Goal: Task Accomplishment & Management: Use online tool/utility

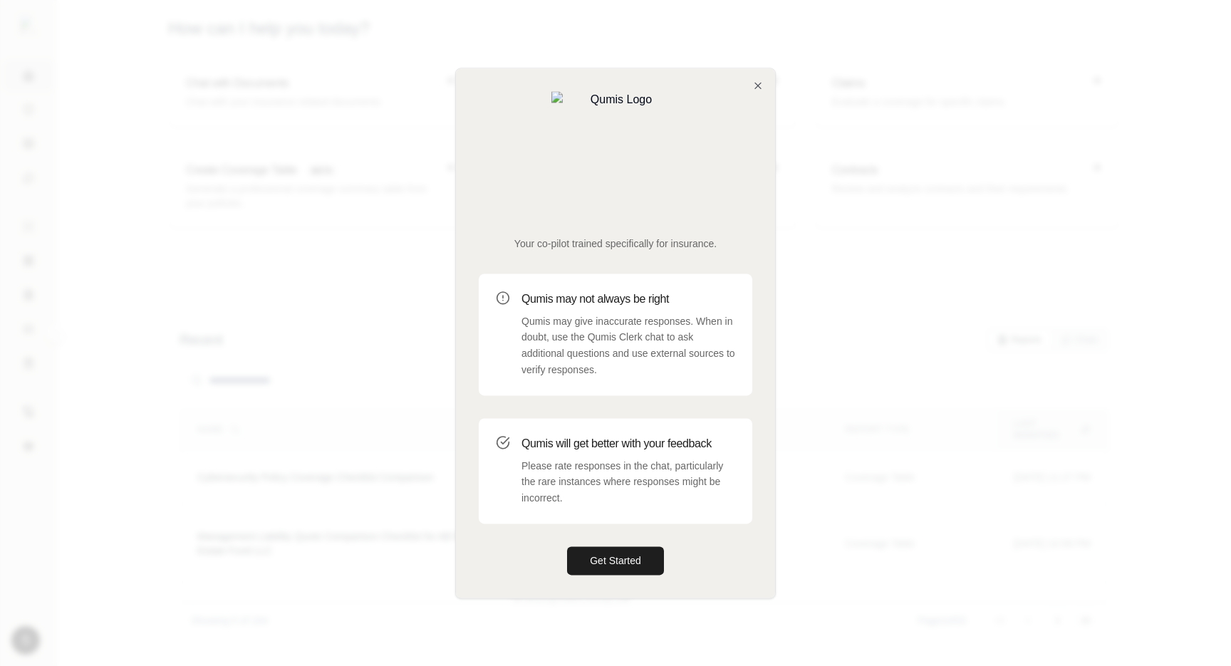
click at [752, 143] on div "Your co-pilot trained specifically for insurance. Qumis may not always be right…" at bounding box center [615, 332] width 319 height 529
click at [755, 88] on icon "button" at bounding box center [758, 86] width 6 height 6
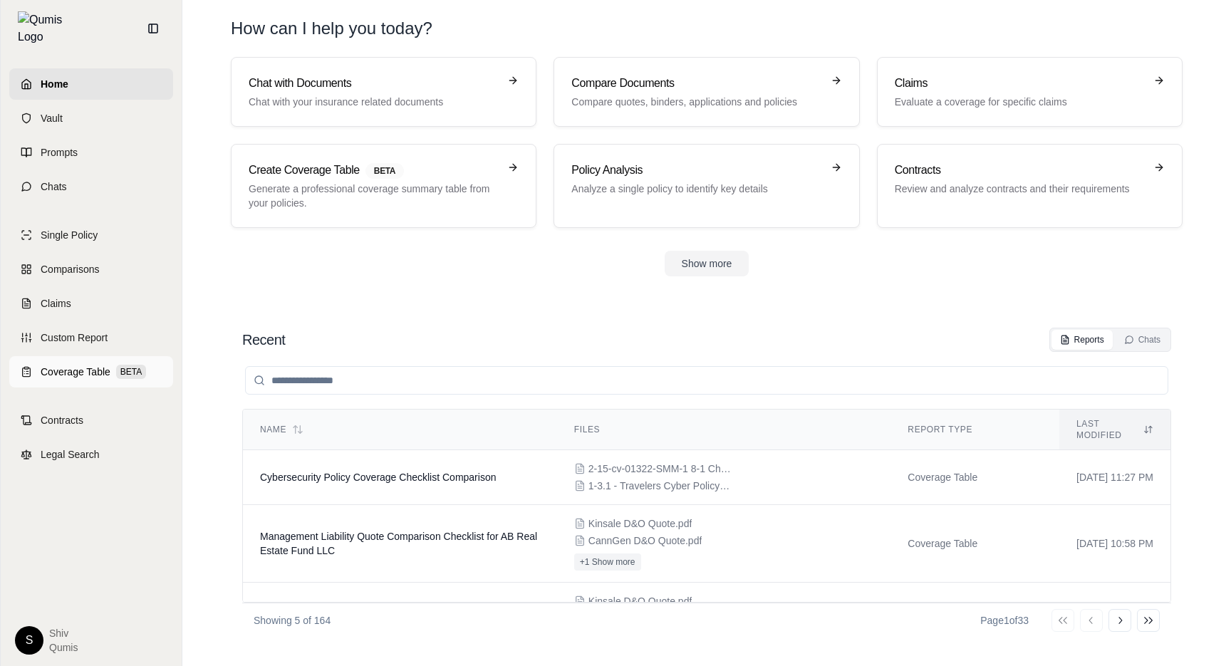
click at [66, 370] on span "Coverage Table" at bounding box center [76, 372] width 70 height 14
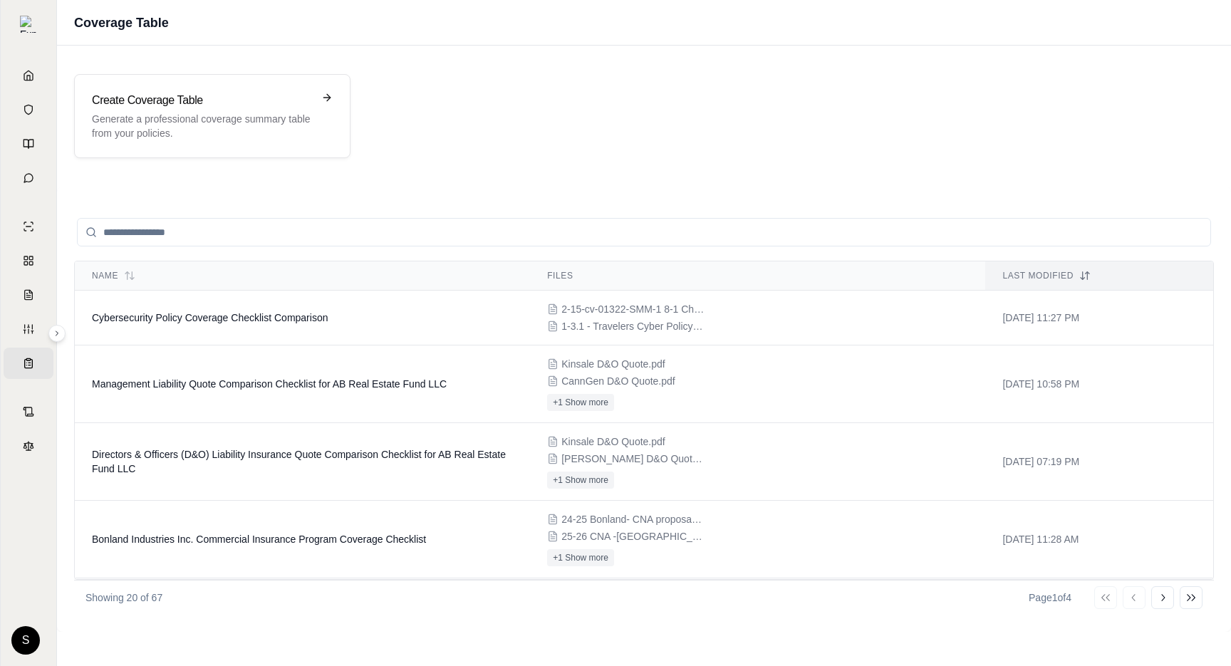
click at [271, 241] on input "search" at bounding box center [644, 232] width 1134 height 29
click at [264, 90] on div "Create Coverage Table Generate a professional coverage summary table from your …" at bounding box center [212, 116] width 276 height 84
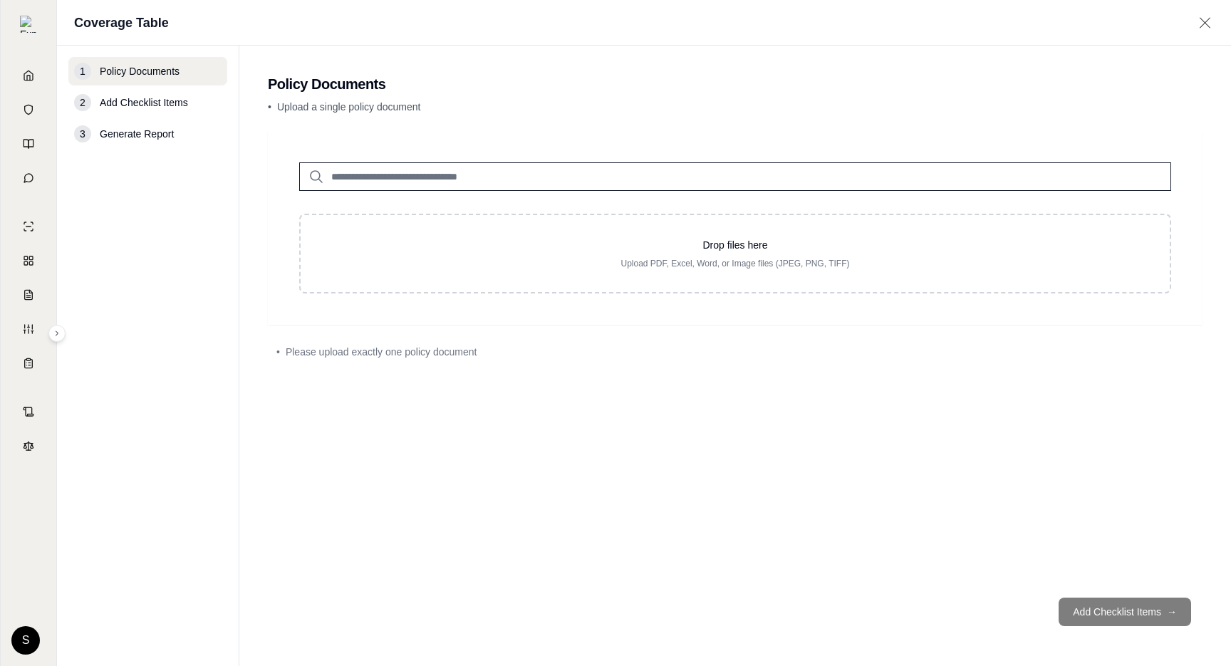
click at [356, 188] on input "search" at bounding box center [735, 176] width 872 height 29
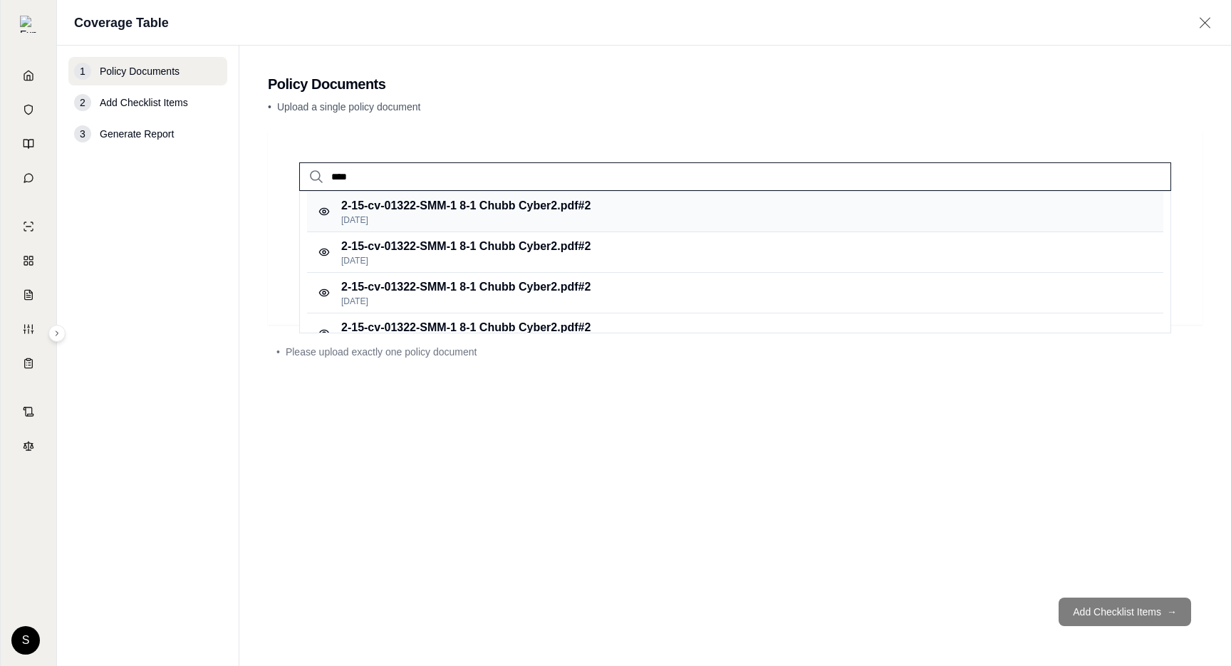
type input "****"
click at [527, 218] on p "[DATE]" at bounding box center [465, 219] width 249 height 11
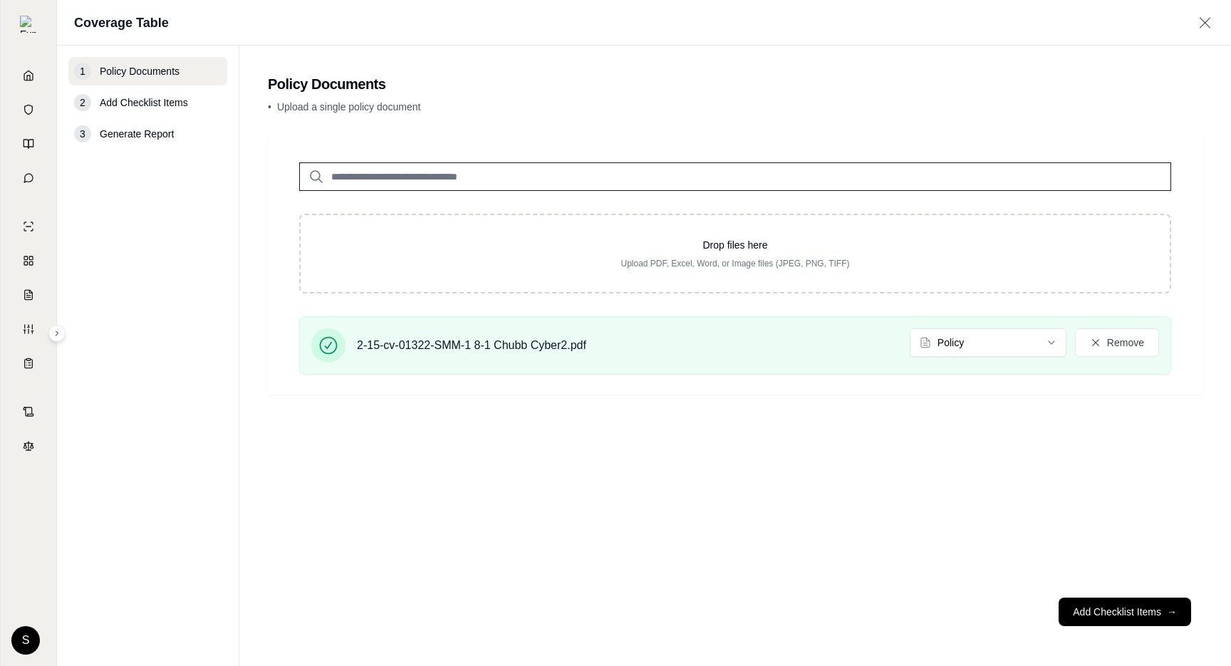
click at [440, 174] on input "search" at bounding box center [735, 176] width 872 height 29
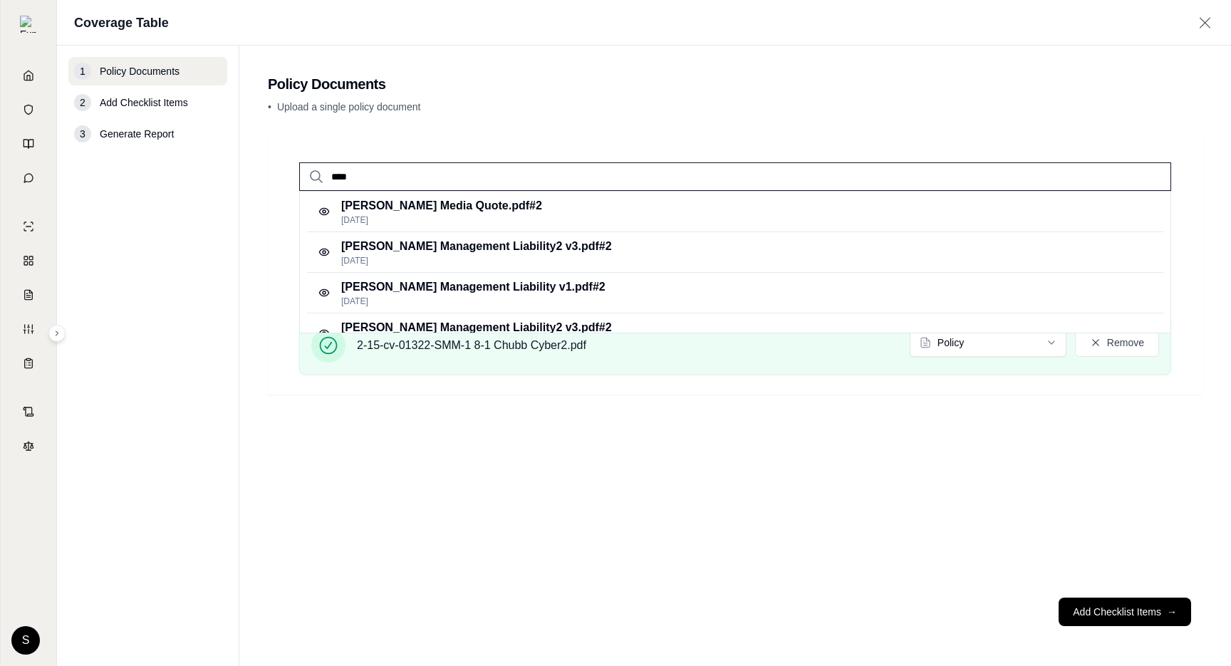
type input "****"
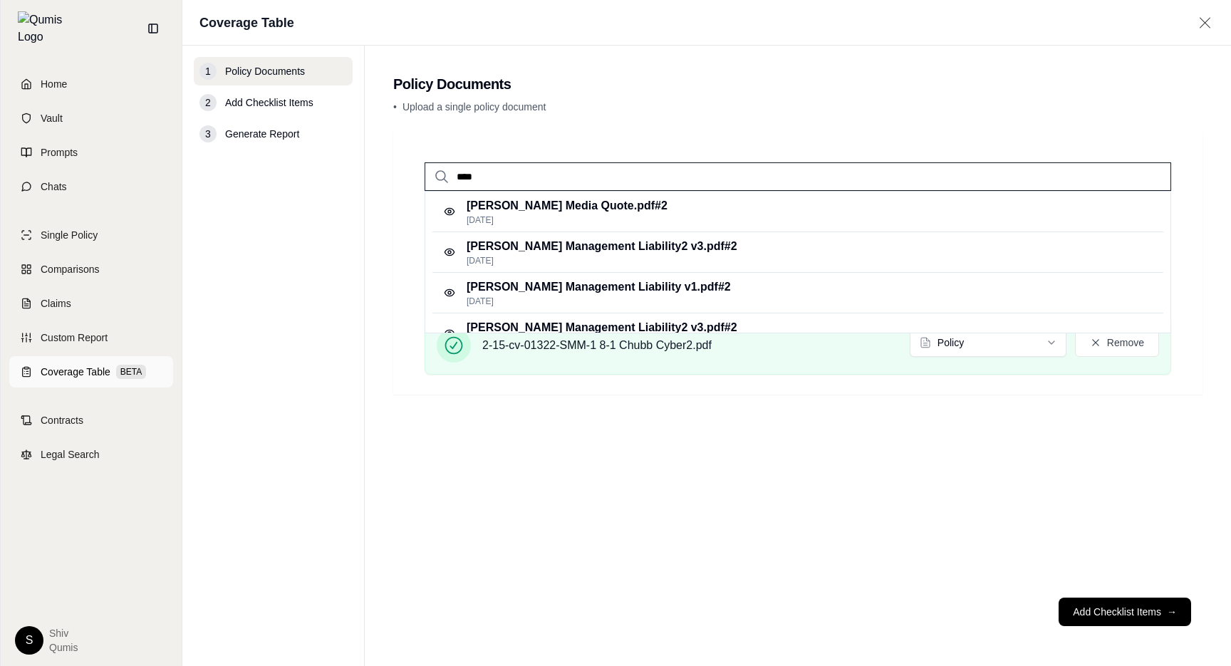
click at [67, 373] on link "Coverage Table BETA" at bounding box center [91, 371] width 164 height 31
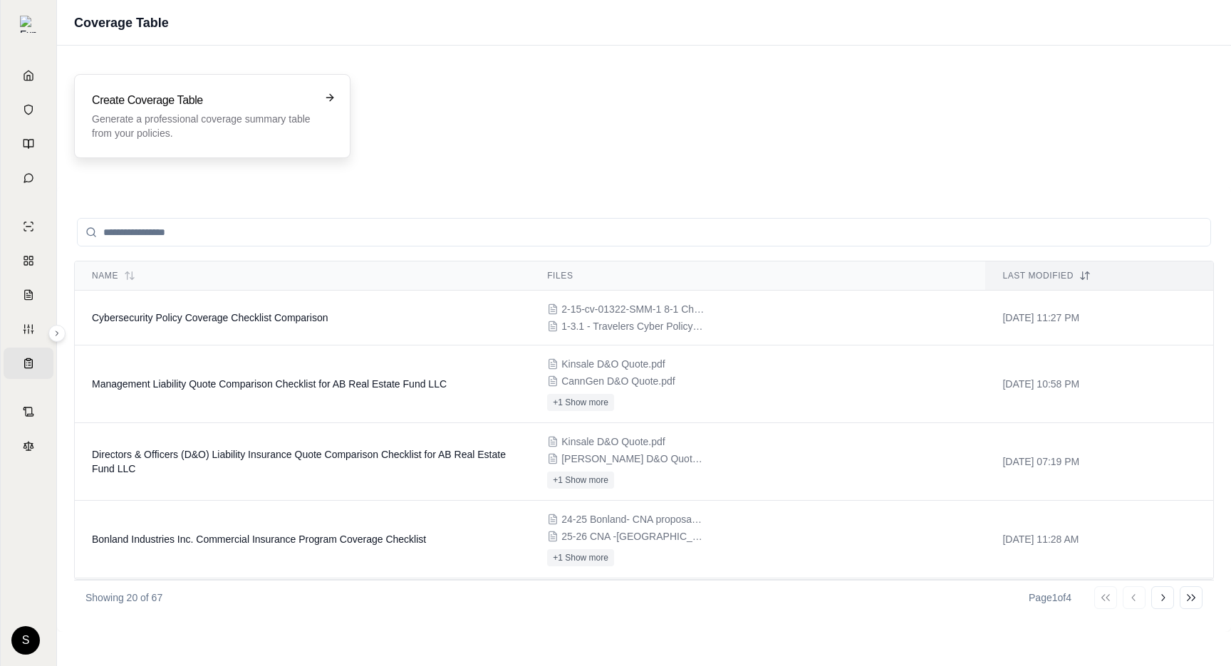
click at [295, 97] on h3 "Create Coverage Table" at bounding box center [202, 100] width 221 height 17
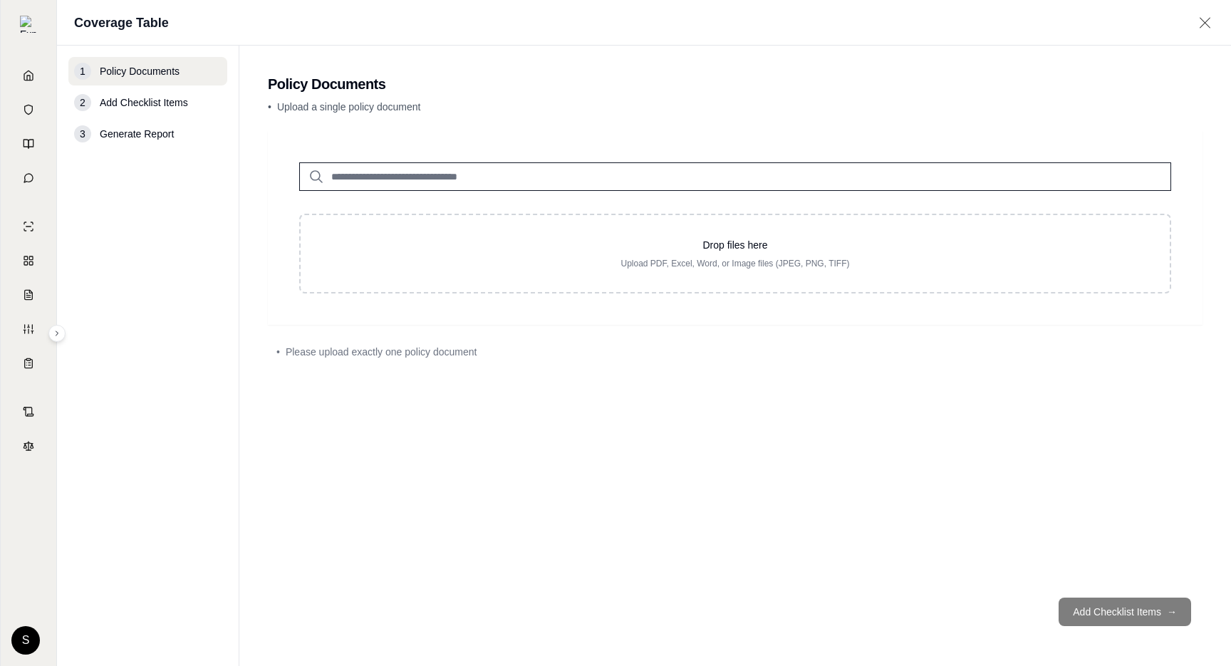
click at [485, 178] on input "search" at bounding box center [735, 176] width 872 height 29
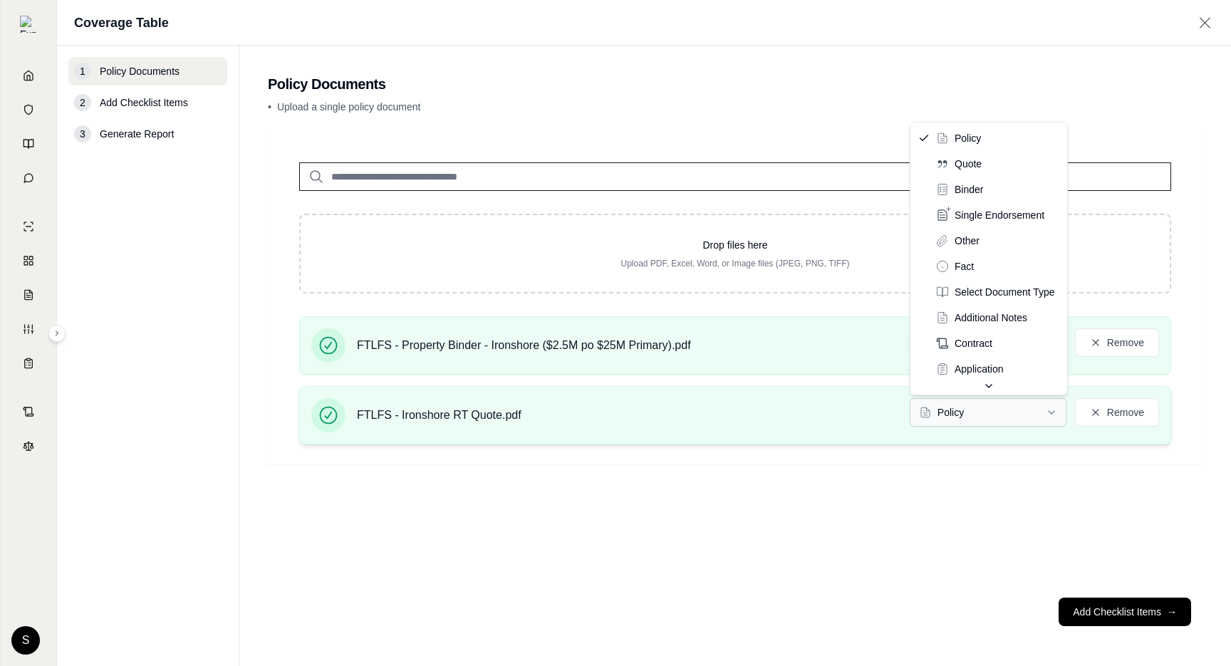
click at [1023, 423] on html "Home Vault Prompts Chats Single Policy Comparisons Claims Custom Report Coverag…" at bounding box center [615, 333] width 1231 height 666
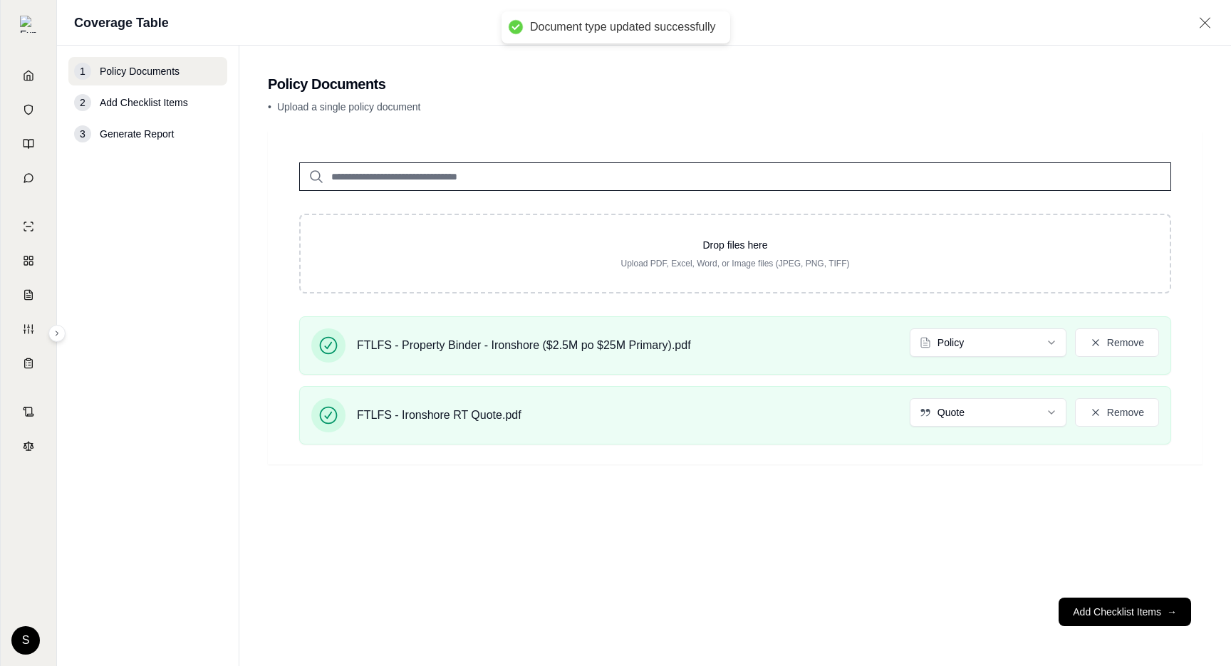
click at [967, 497] on div "Drop files here Upload PDF, Excel, Word, or Image files (JPEG, PNG, TIFF) FTLFS…" at bounding box center [735, 358] width 935 height 455
click at [975, 336] on html "Home Vault Prompts Chats Single Policy Comparisons Claims Custom Report Coverag…" at bounding box center [615, 333] width 1231 height 666
click at [1065, 569] on div "Drop files here Upload PDF, Excel, Word, or Image files (JPEG, PNG, TIFF) FTLFS…" at bounding box center [735, 358] width 935 height 455
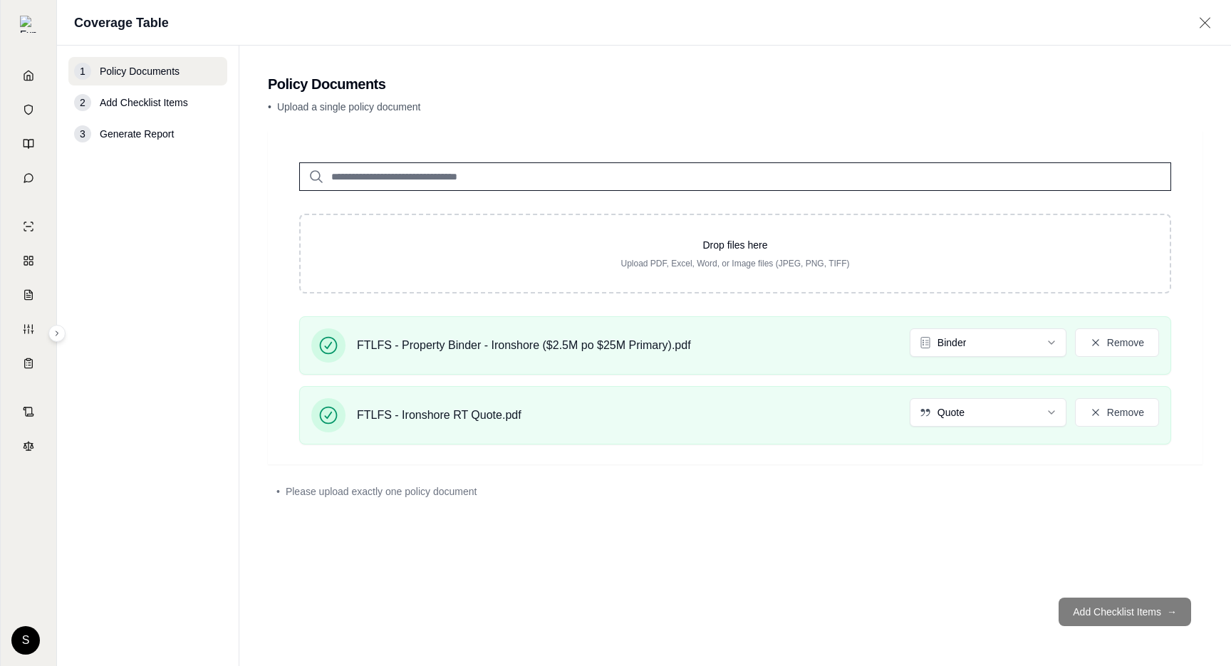
click at [1110, 621] on footer "Add Checklist Items →" at bounding box center [735, 611] width 935 height 51
click at [1136, 608] on footer "Add Checklist Items →" at bounding box center [735, 611] width 935 height 51
click at [1137, 608] on footer "Add Checklist Items →" at bounding box center [735, 611] width 935 height 51
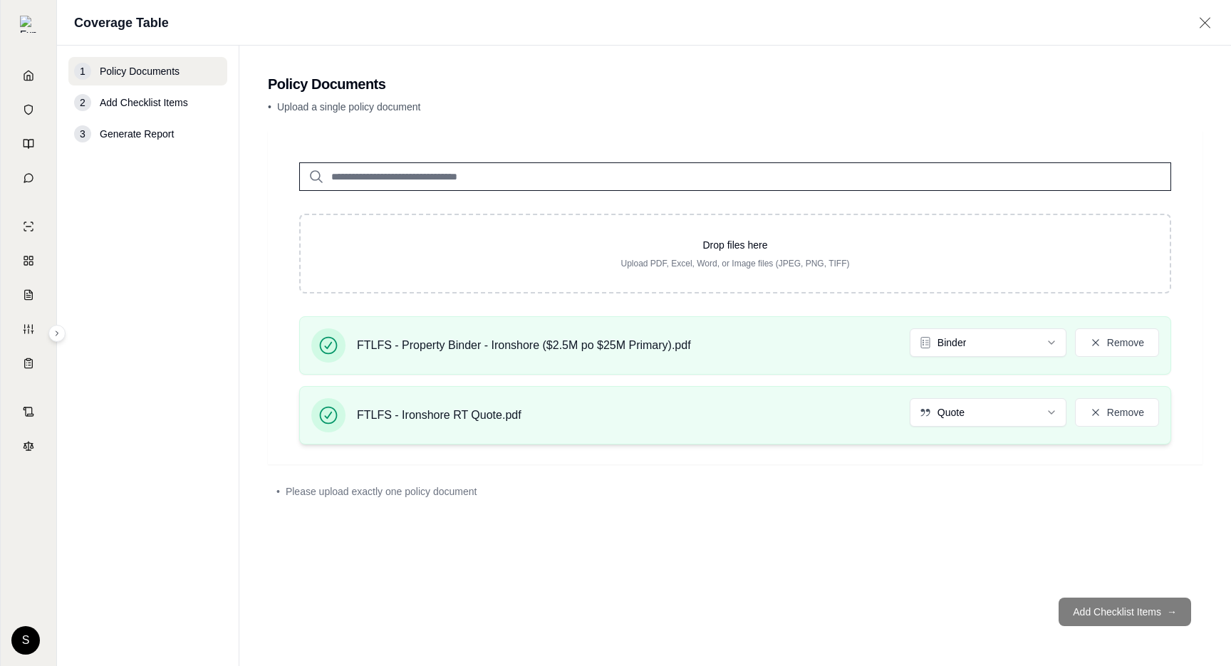
click at [1100, 433] on div "FTLFS - Ironshore RT Quote.pdf Quote Remove" at bounding box center [735, 415] width 872 height 58
click at [1104, 418] on button "Remove" at bounding box center [1117, 412] width 84 height 29
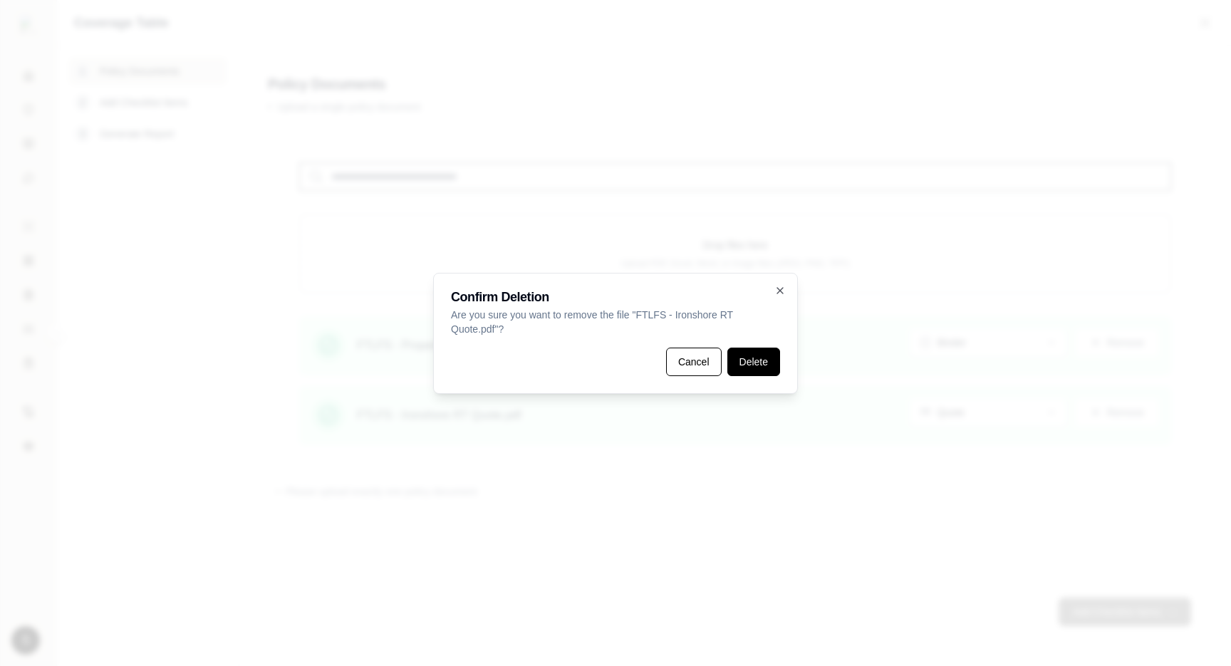
click at [749, 353] on button "Delete" at bounding box center [753, 362] width 53 height 29
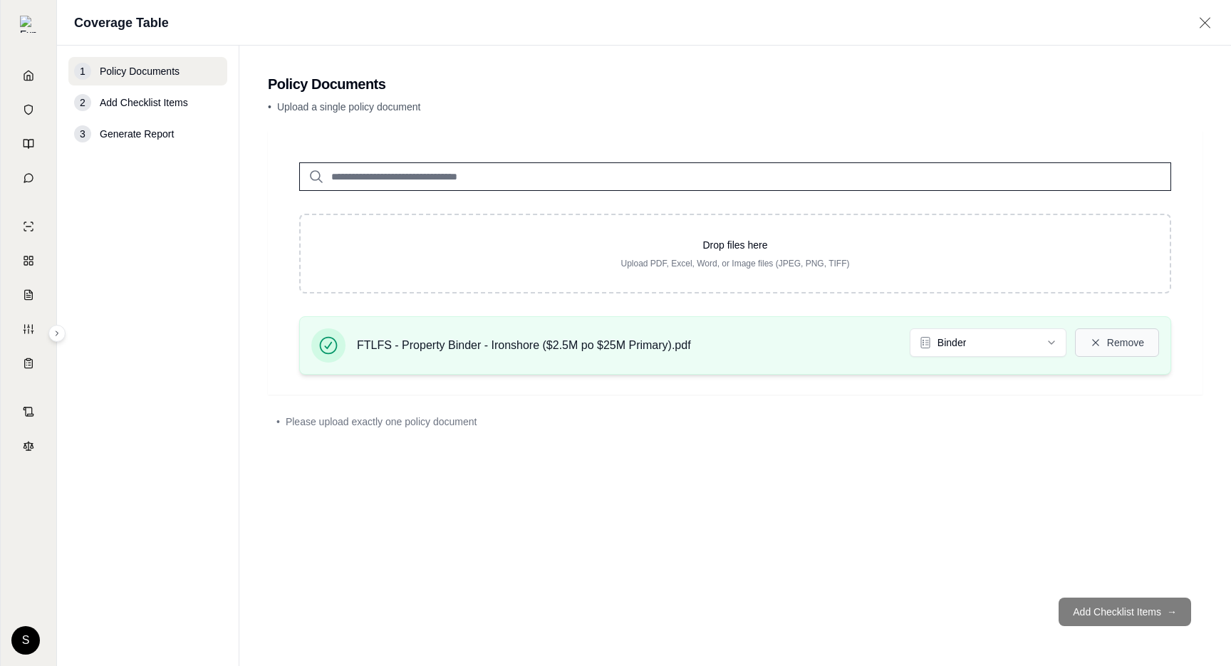
click at [1107, 349] on button "Remove" at bounding box center [1117, 342] width 84 height 29
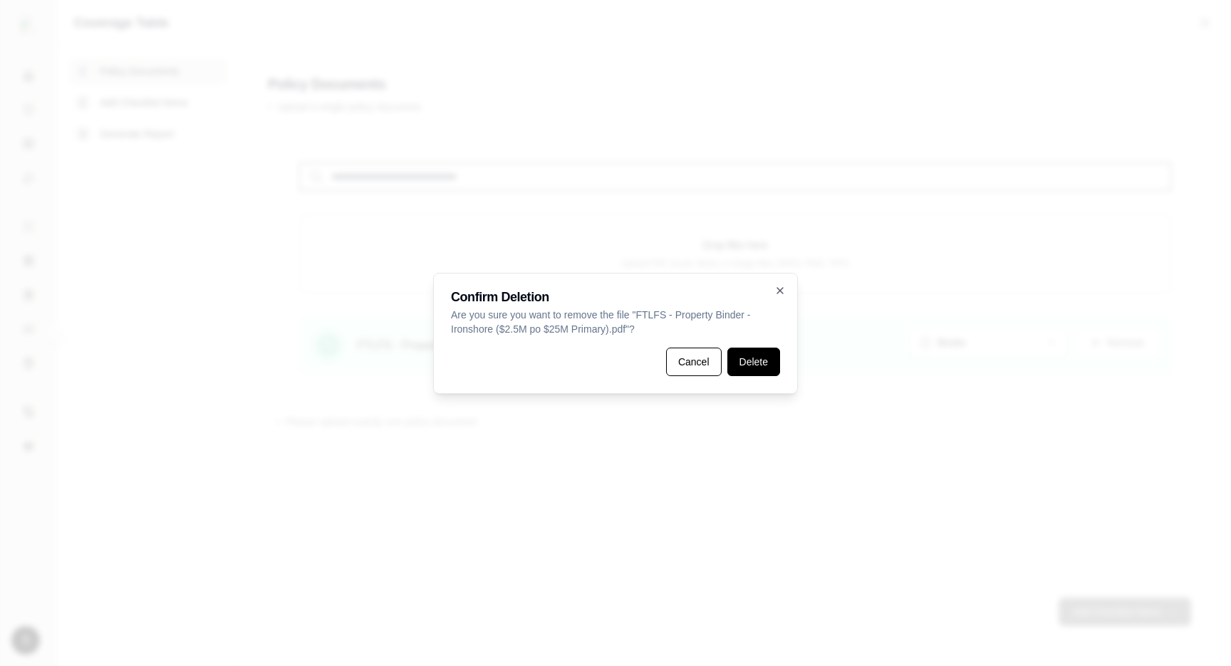
click at [746, 367] on button "Delete" at bounding box center [753, 362] width 53 height 29
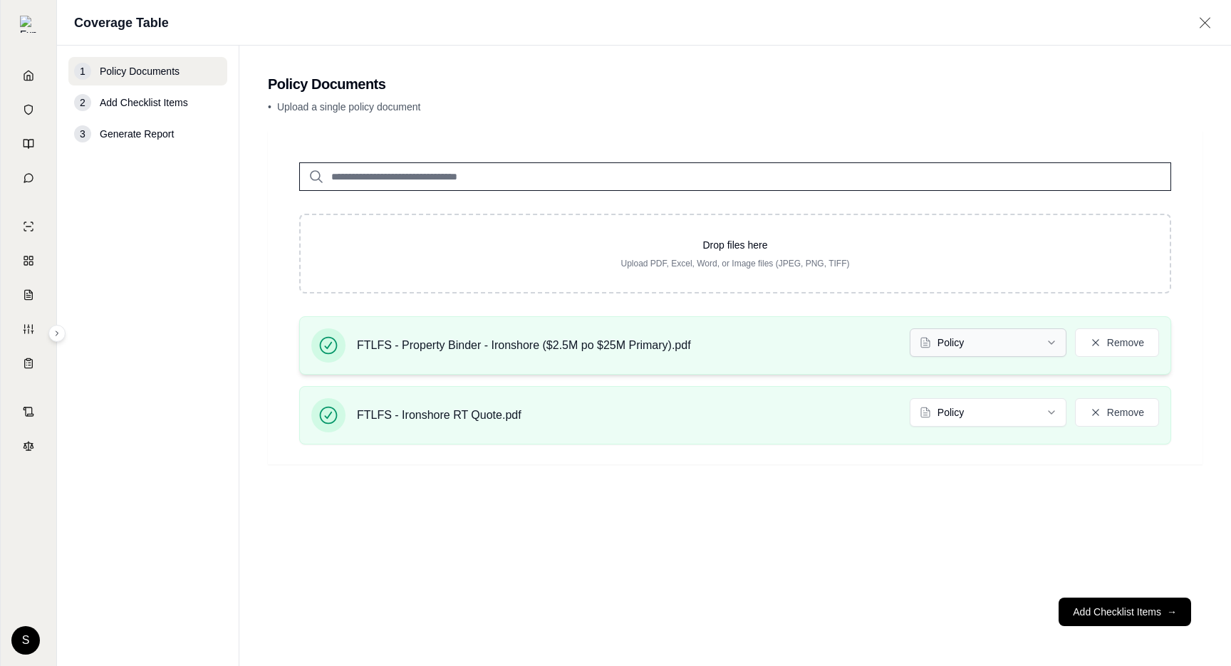
click at [1019, 344] on html "Home Vault Prompts Chats Single Policy Comparisons Claims Custom Report Coverag…" at bounding box center [615, 333] width 1231 height 666
click at [998, 423] on html "Document type updated successfully Home Vault Prompts Chats Single Policy Compa…" at bounding box center [615, 333] width 1231 height 666
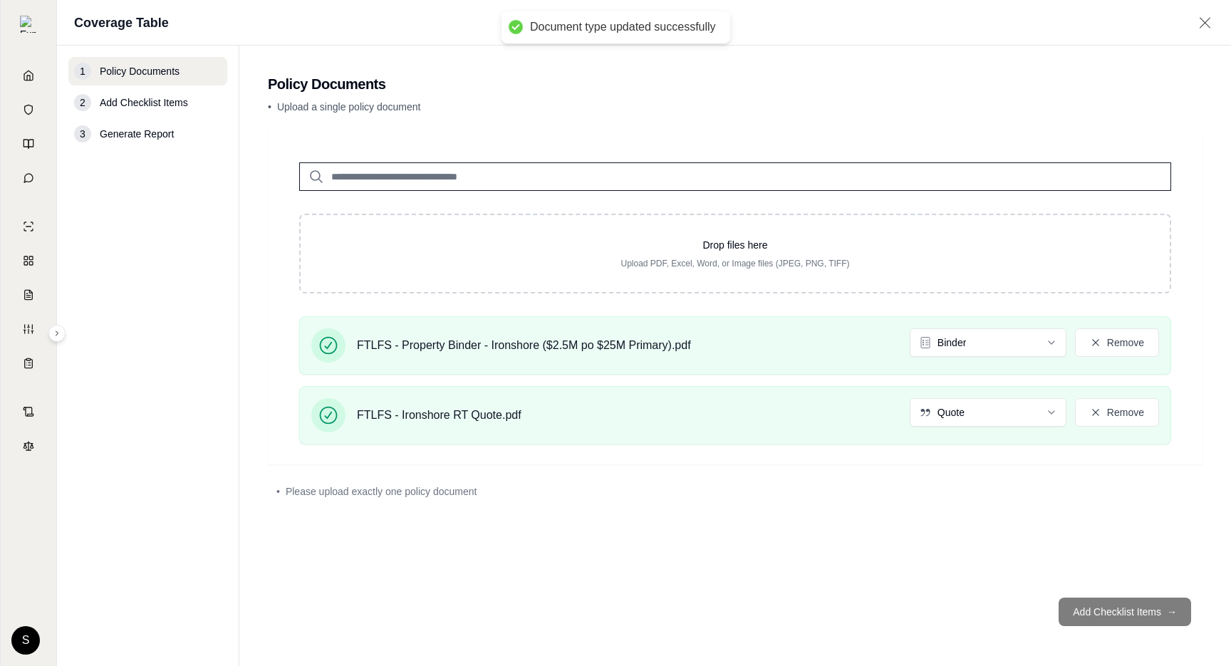
click at [1063, 593] on footer "Add Checklist Items →" at bounding box center [735, 611] width 935 height 51
click at [1134, 545] on div "Drop files here Upload PDF, Excel, Word, or Image files (JPEG, PNG, TIFF) FTLFS…" at bounding box center [735, 358] width 935 height 455
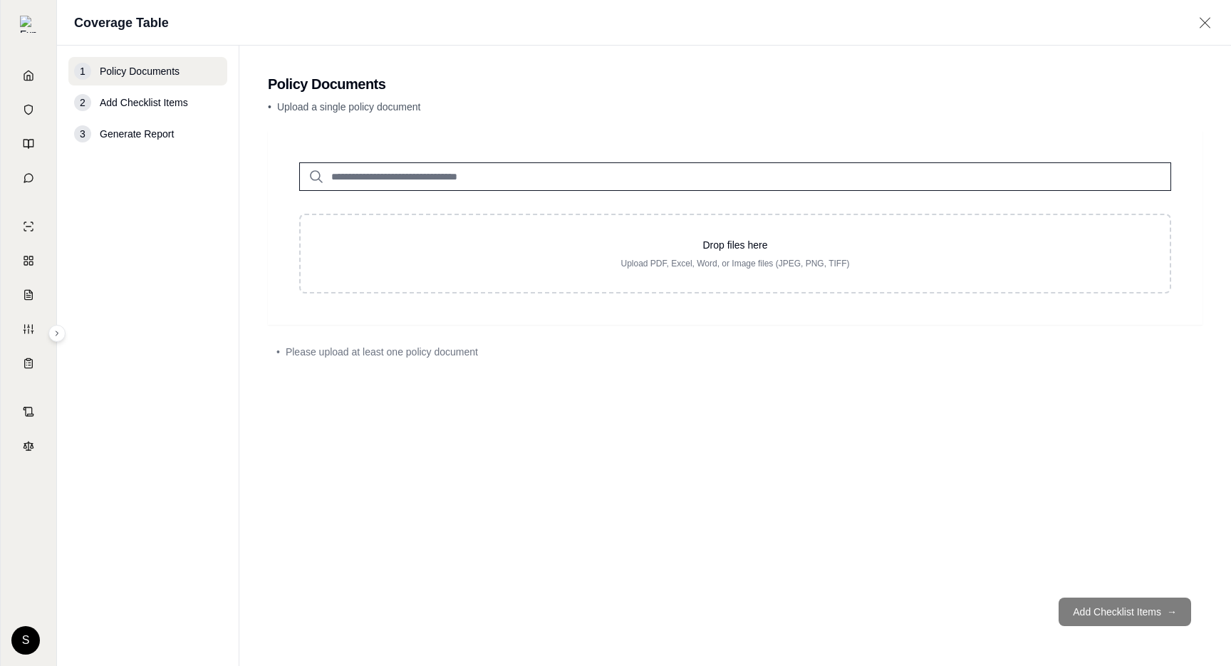
click at [462, 180] on input "search" at bounding box center [735, 176] width 872 height 29
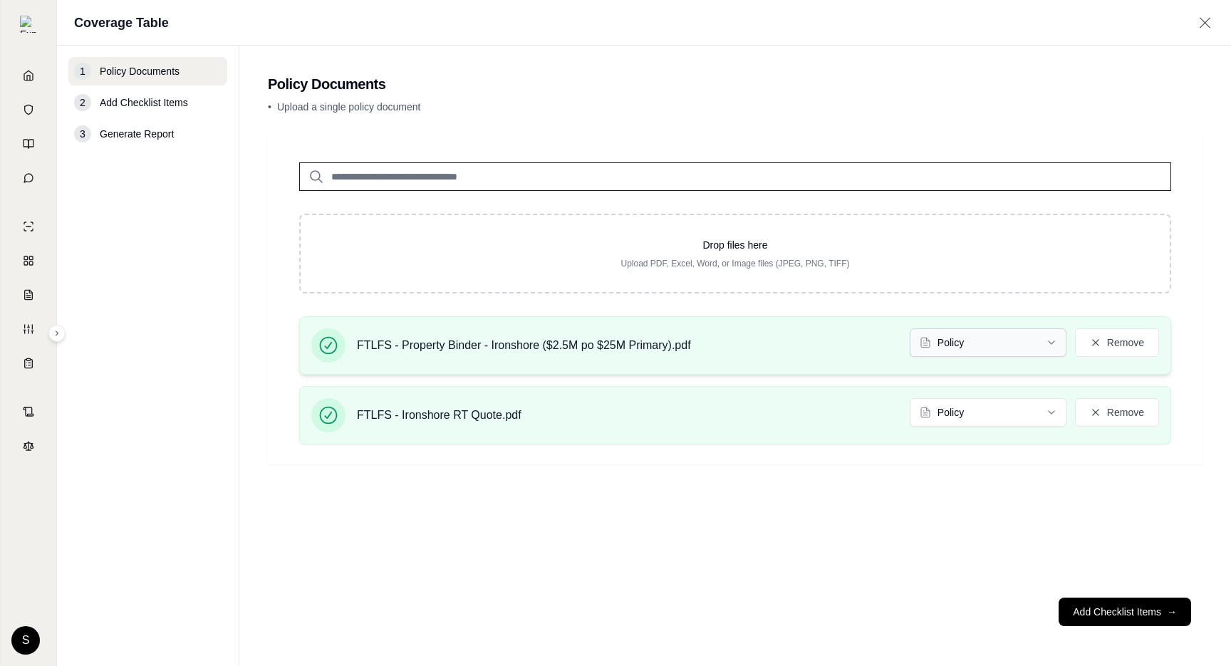
click at [963, 343] on html "Home Vault Prompts Chats Single Policy Comparisons Claims Custom Report Coverag…" at bounding box center [615, 333] width 1231 height 666
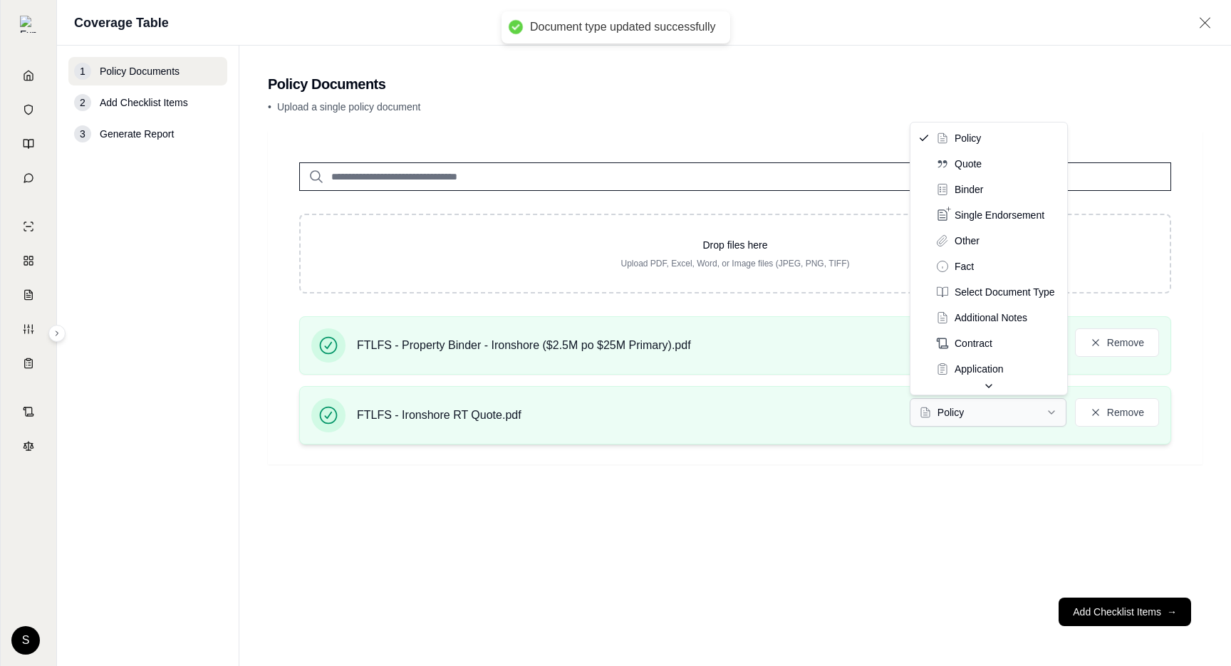
click at [993, 403] on html "Document type updated successfully Home Vault Prompts Chats Single Policy Compa…" at bounding box center [615, 333] width 1231 height 666
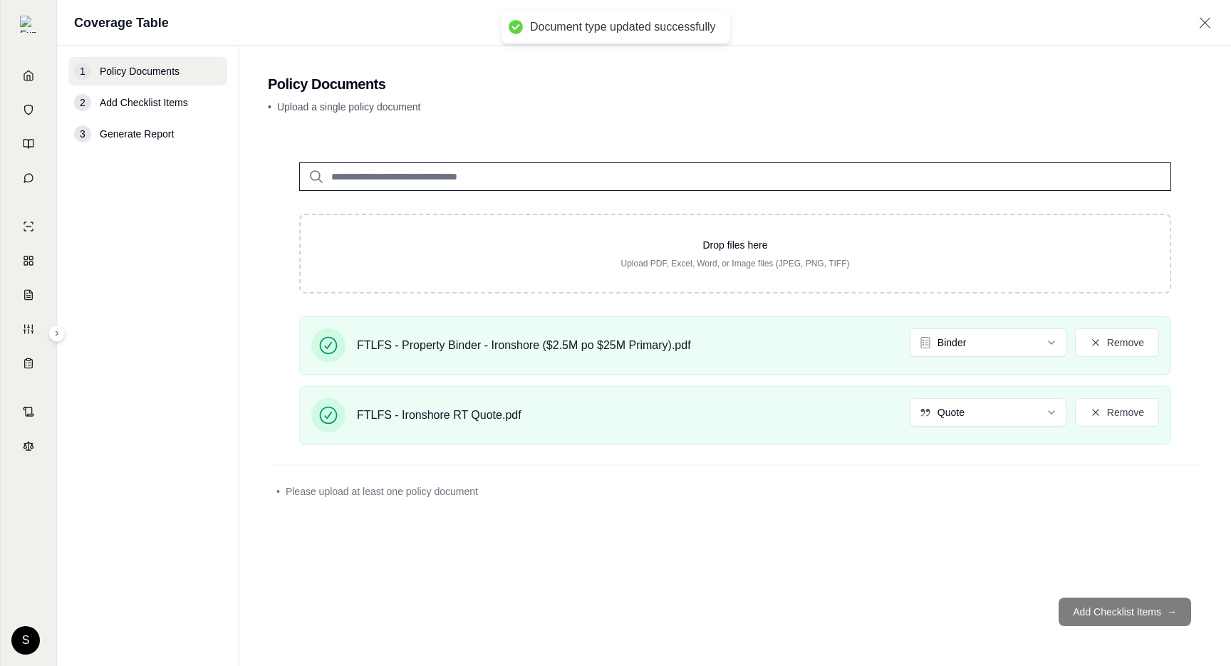
click at [955, 603] on footer "Add Checklist Items →" at bounding box center [735, 611] width 935 height 51
click at [1025, 567] on div "Drop files here Upload PDF, Excel, Word, or Image files (JPEG, PNG, TIFF) FTLFS…" at bounding box center [735, 358] width 935 height 455
click at [1117, 618] on footer "Add Checklist Items →" at bounding box center [735, 611] width 935 height 51
click at [1031, 411] on html "Home Vault Prompts Chats Single Policy Comparisons Claims Custom Report Coverag…" at bounding box center [615, 333] width 1231 height 666
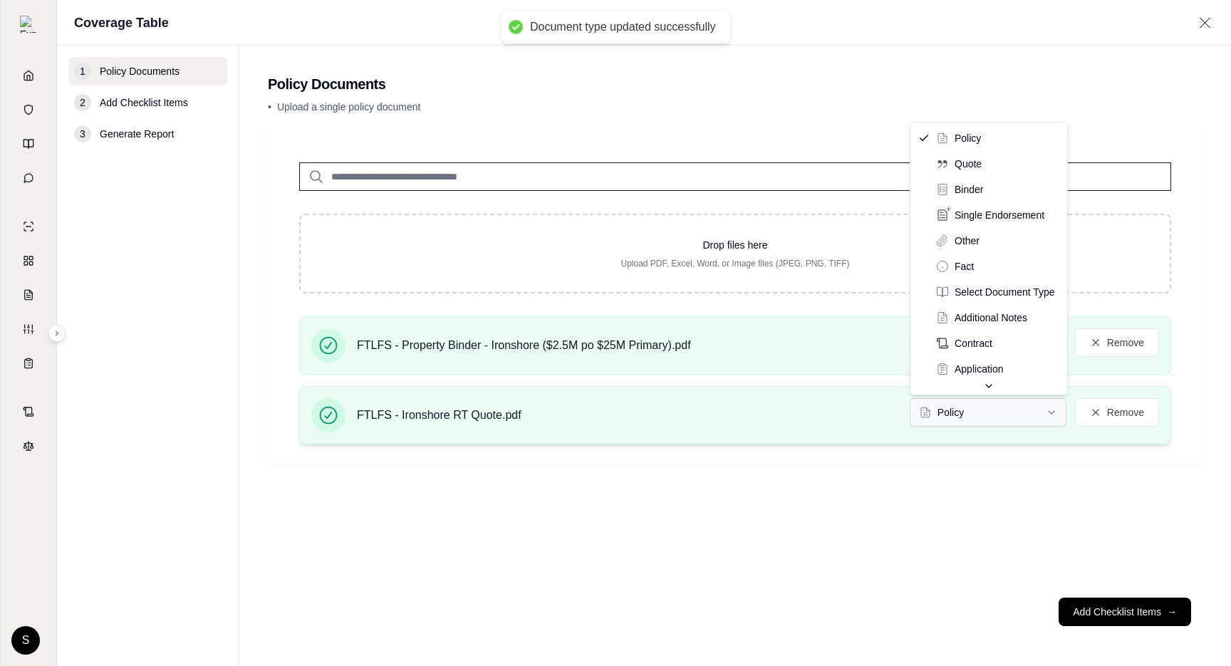
click at [988, 405] on html "Document type updated successfully Home Vault Prompts Chats Single Policy Compa…" at bounding box center [615, 333] width 1231 height 666
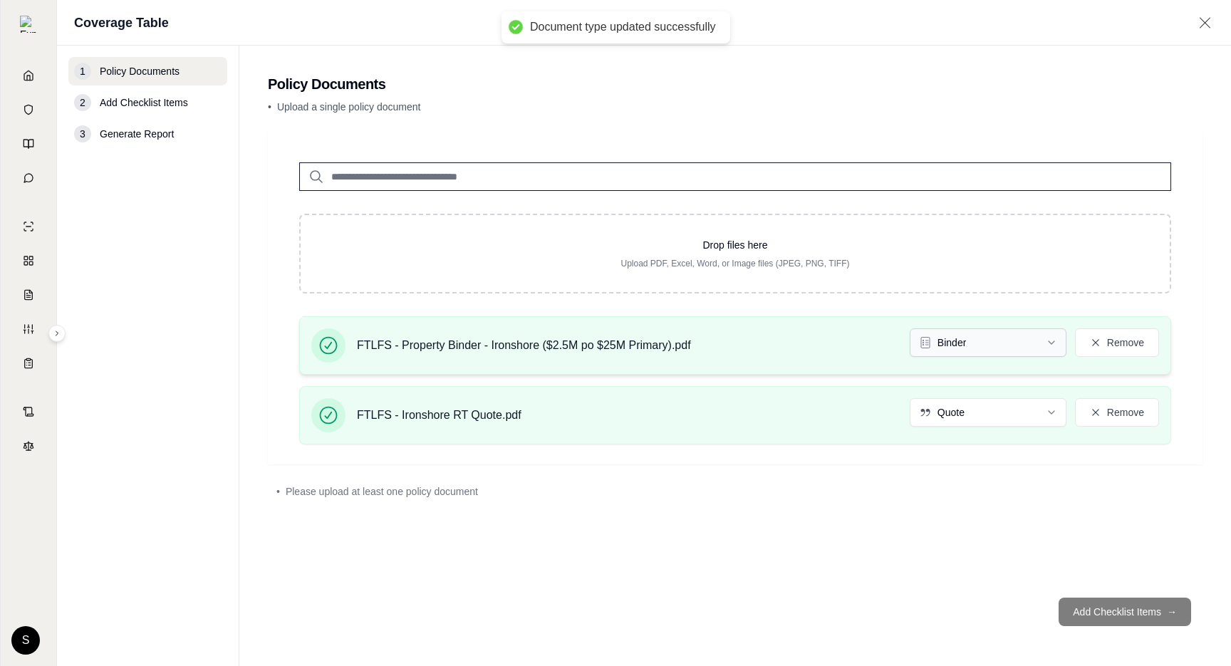
click at [961, 341] on html "Document type updated successfully Home Vault Prompts Chats Single Policy Compa…" at bounding box center [615, 333] width 1231 height 666
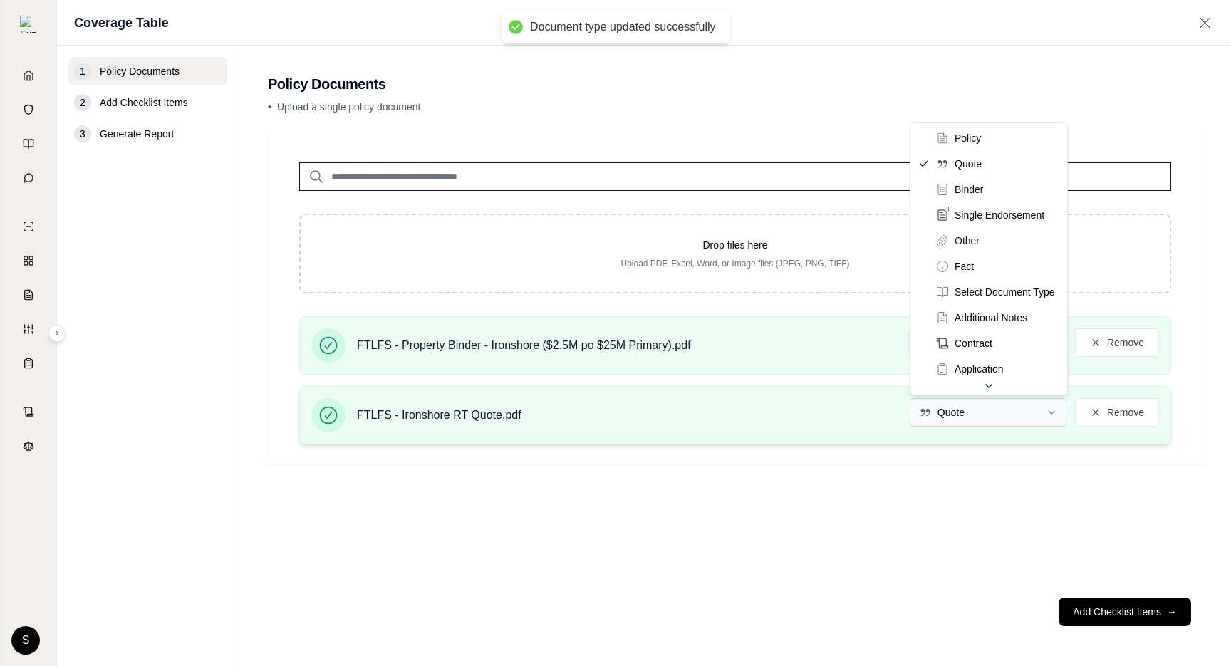
click at [969, 409] on html "Document type updated successfully Document type updated successfully Home Vaul…" at bounding box center [615, 333] width 1231 height 666
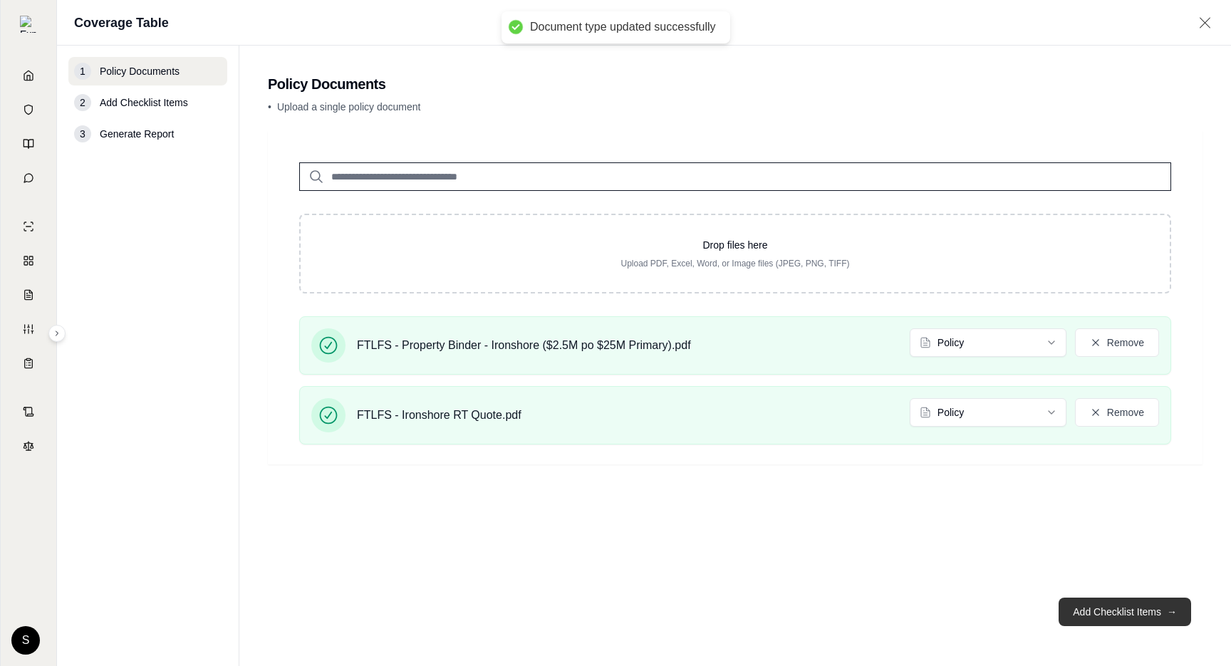
click at [1117, 605] on button "Add Checklist Items →" at bounding box center [1125, 612] width 133 height 29
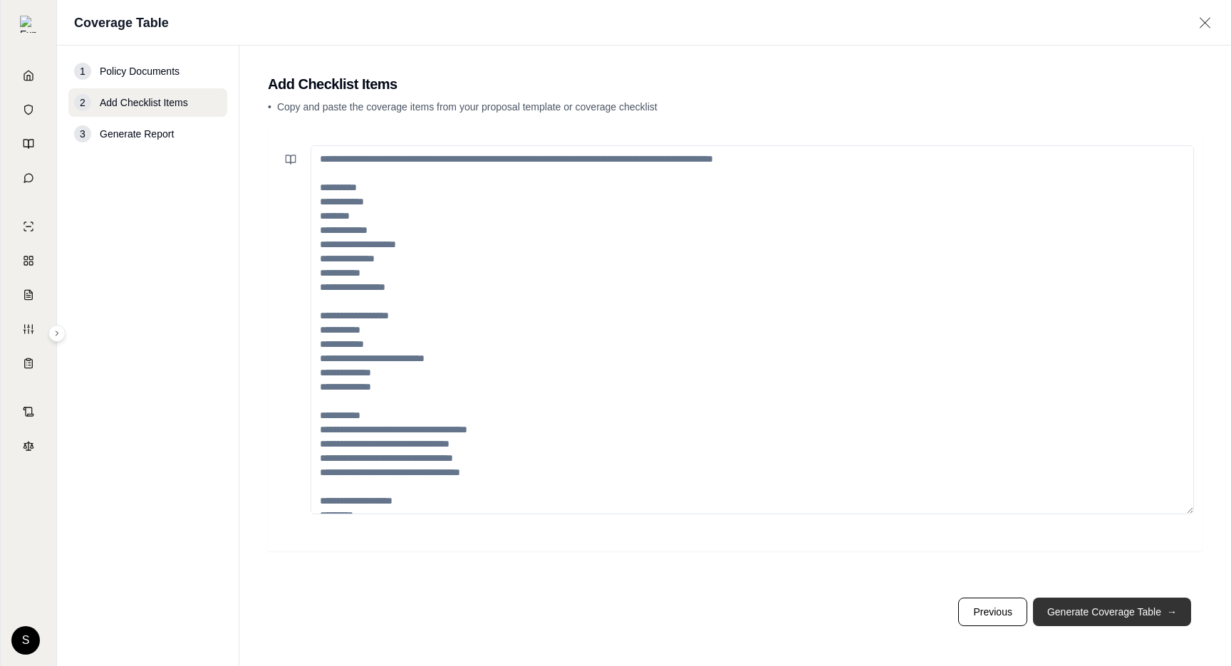
click at [1114, 605] on button "Generate Coverage Table →" at bounding box center [1112, 612] width 158 height 29
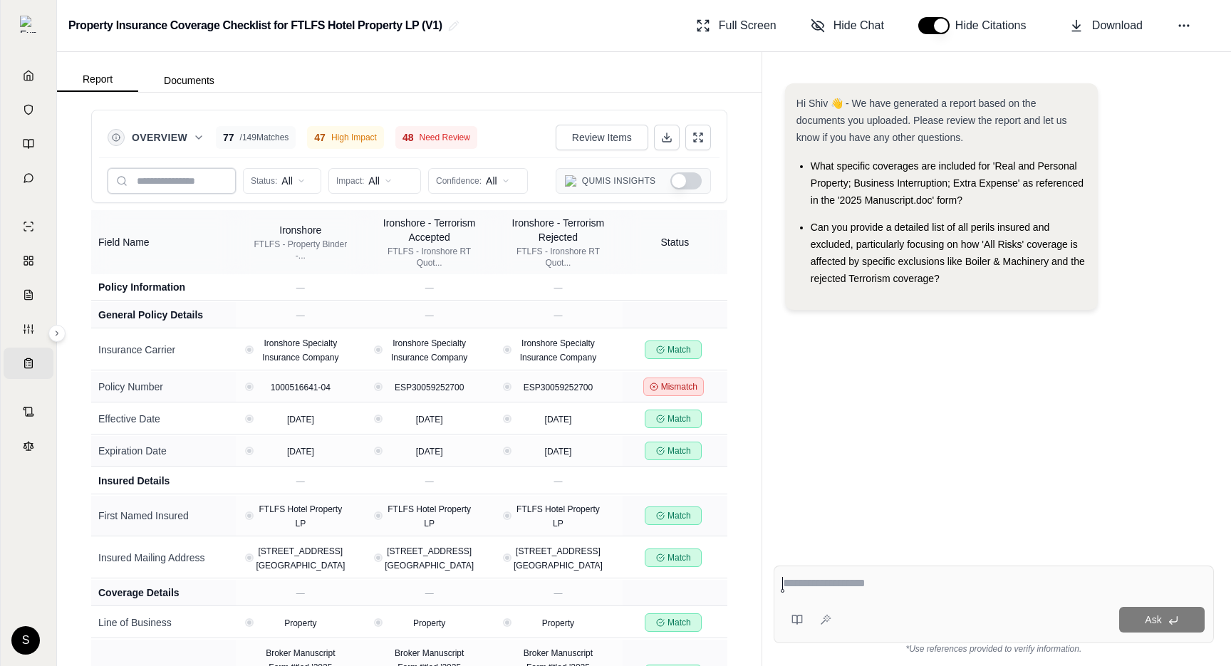
click at [168, 185] on input "text" at bounding box center [172, 181] width 128 height 26
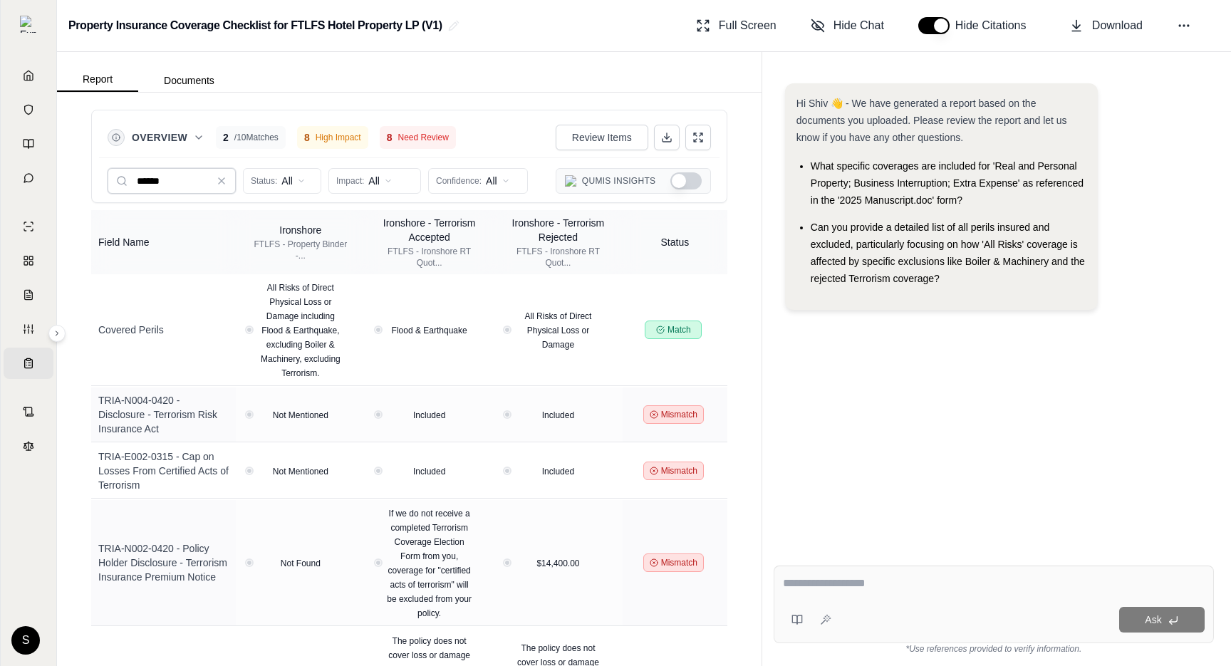
click at [147, 174] on input "******" at bounding box center [172, 181] width 128 height 26
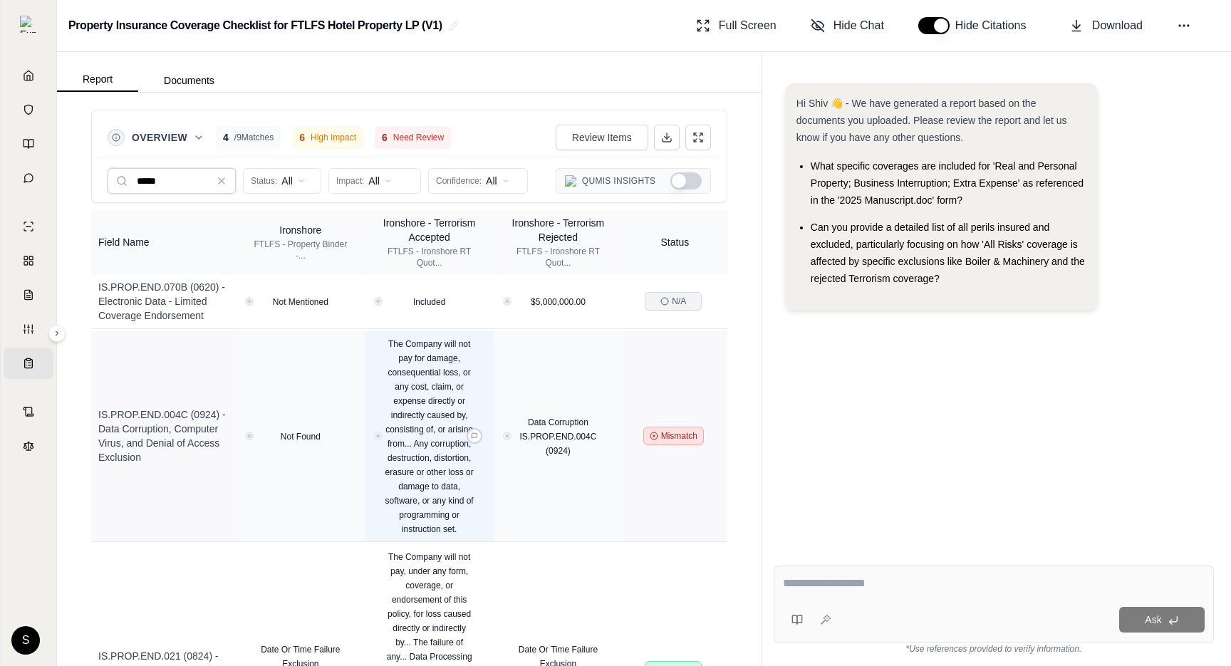
type input "****"
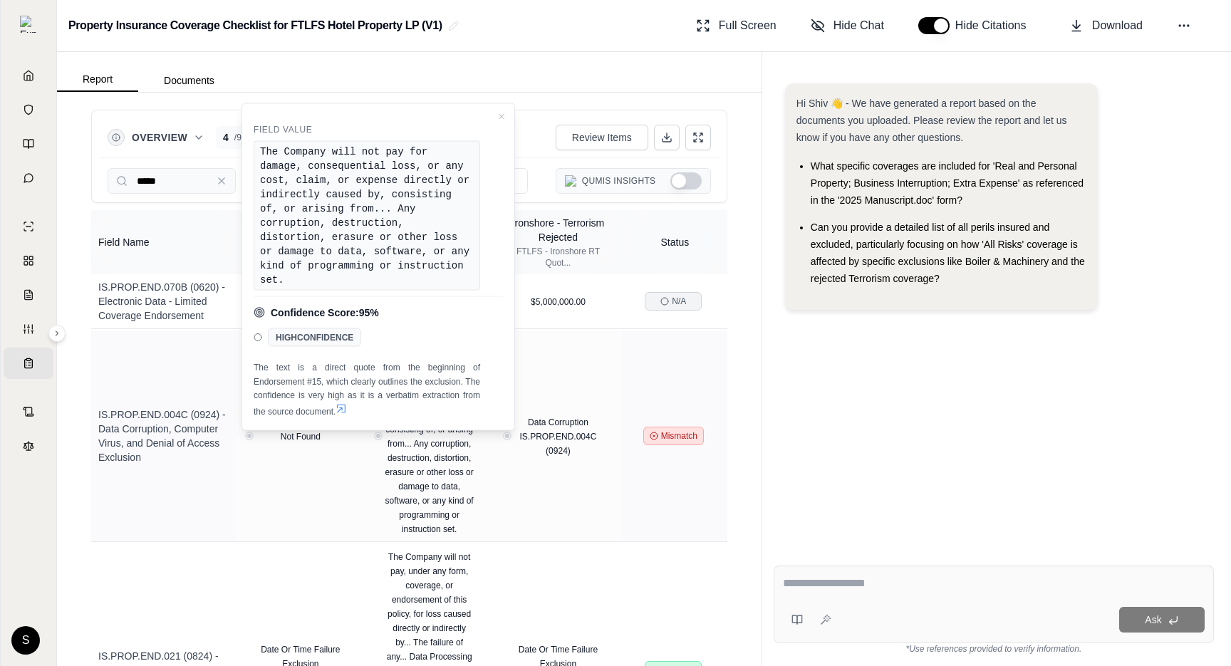
click at [1064, 423] on div "Hi Shiv 👋 - We have generated a report based on the documents you uploaded. Ple…" at bounding box center [994, 307] width 440 height 471
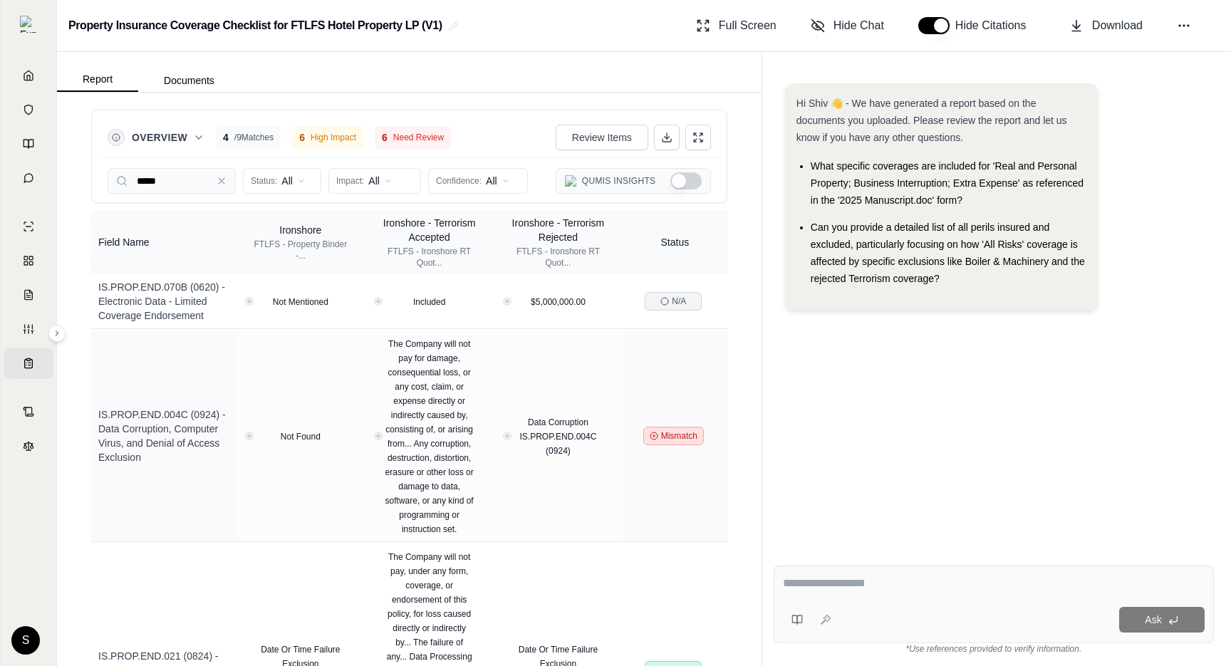
click at [680, 186] on button "Show Qumis Insights" at bounding box center [685, 180] width 31 height 17
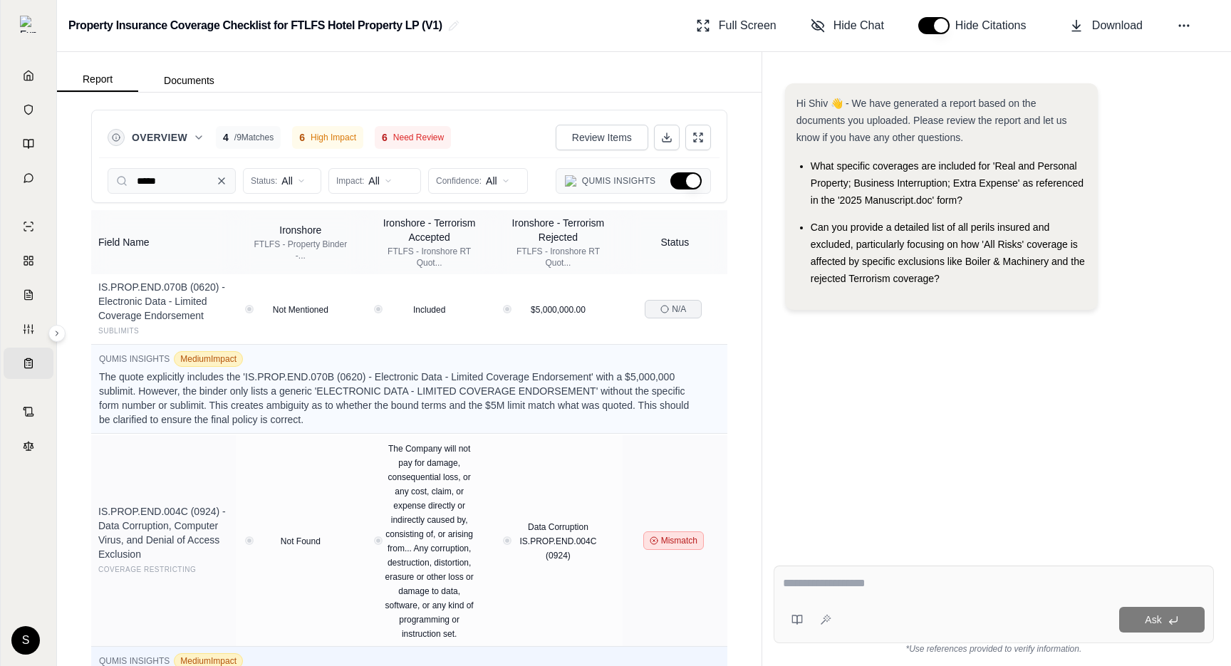
click at [223, 185] on icon at bounding box center [221, 180] width 11 height 11
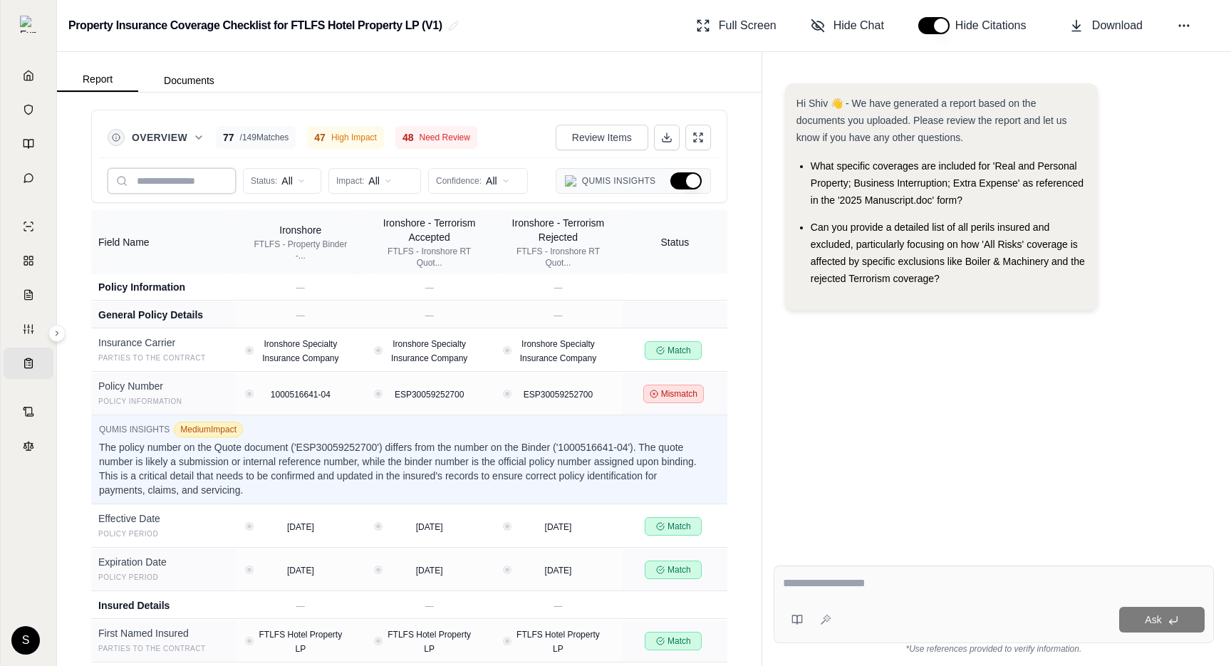
click at [208, 184] on input "text" at bounding box center [172, 181] width 128 height 26
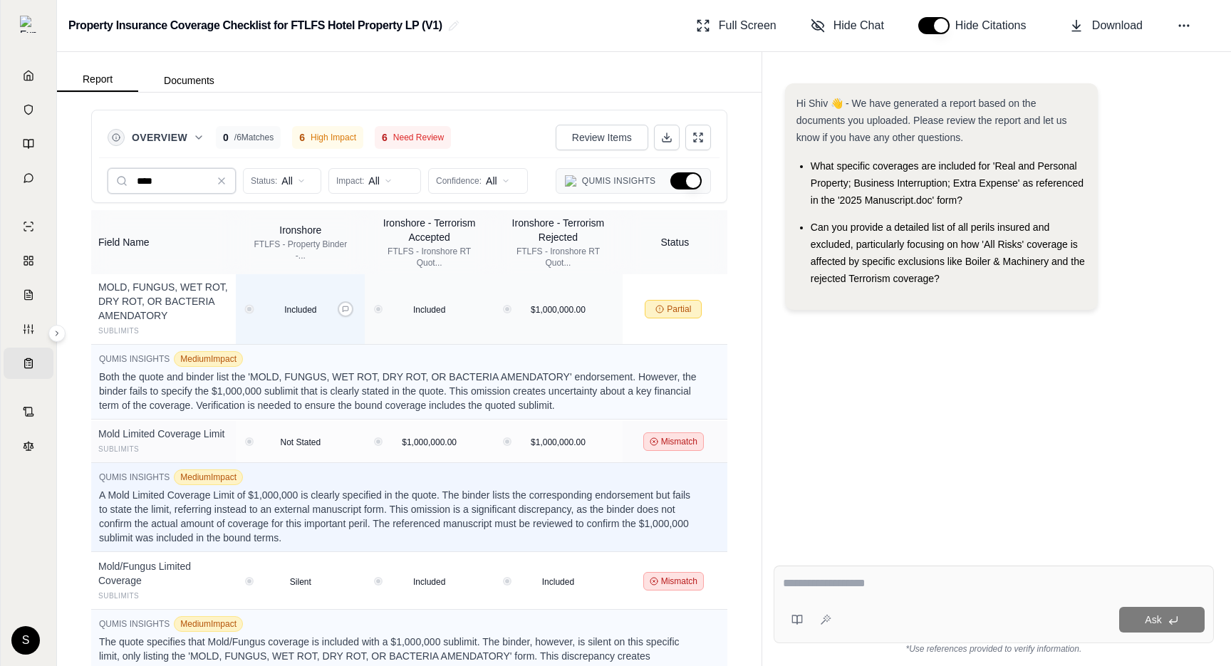
type input "****"
click at [614, 144] on span "Review Items" at bounding box center [602, 137] width 60 height 14
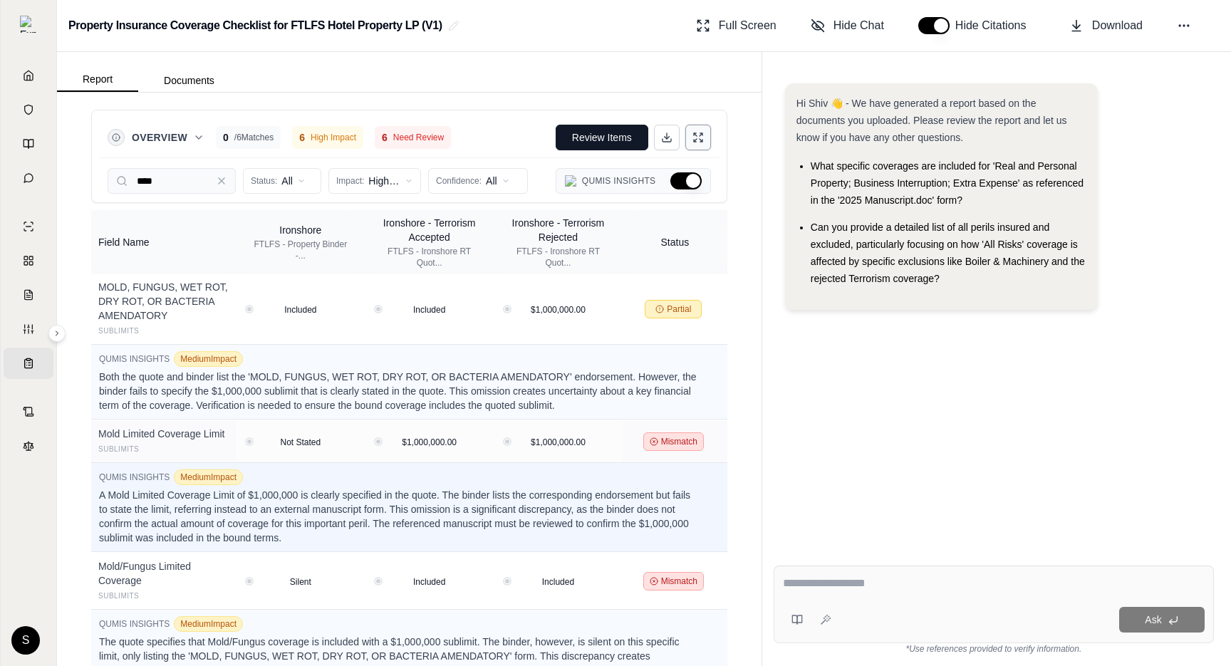
click at [692, 137] on button at bounding box center [698, 138] width 26 height 26
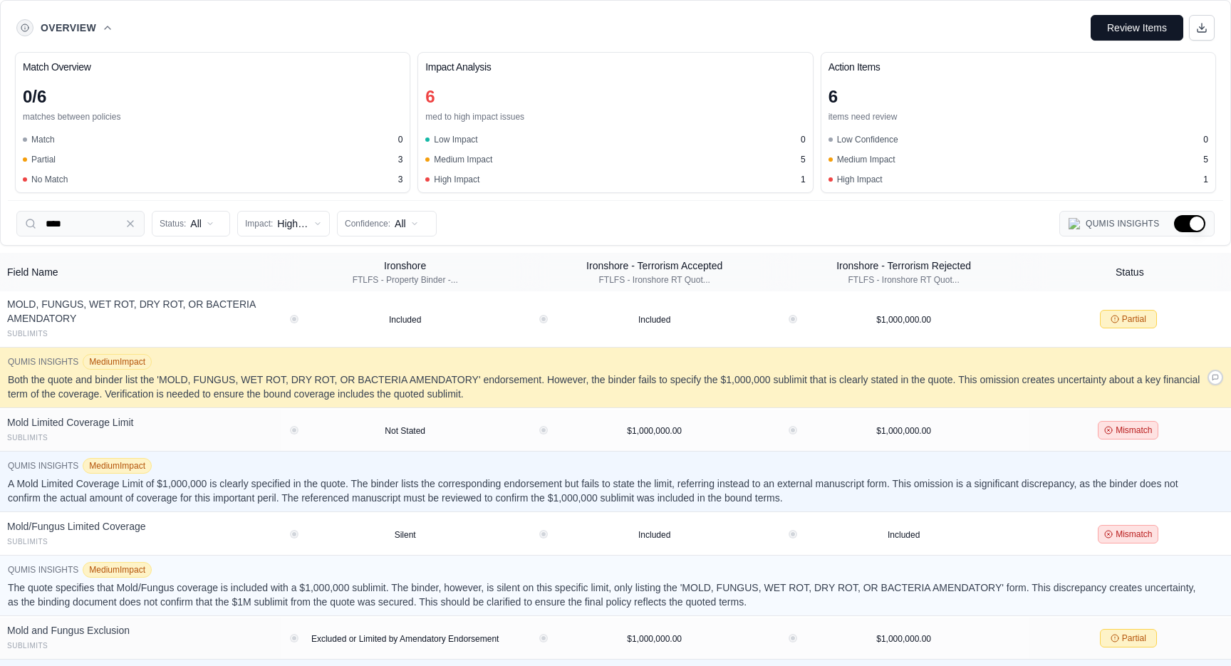
scroll to position [345, 0]
